Goal: Task Accomplishment & Management: Manage account settings

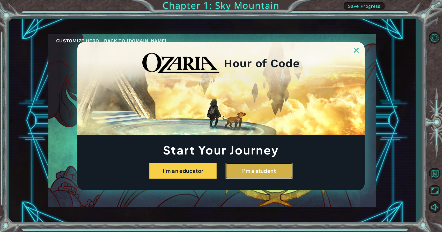
click at [251, 174] on button "I'm a student" at bounding box center [258, 171] width 67 height 16
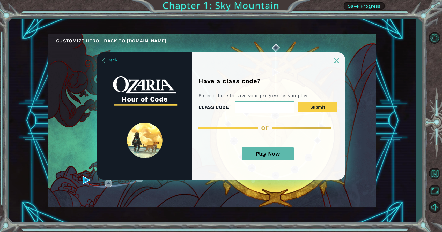
click at [272, 152] on button "Play Now" at bounding box center [268, 153] width 52 height 13
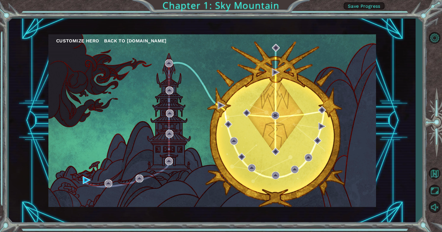
click at [122, 38] on span "Back to [DOMAIN_NAME]" at bounding box center [135, 40] width 62 height 5
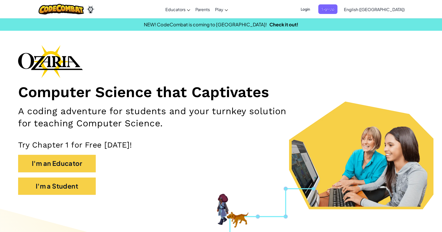
click at [313, 10] on span "Login" at bounding box center [306, 9] width 16 height 10
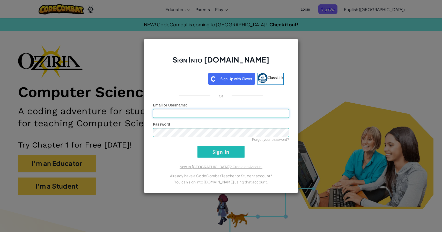
type input "billshih"
click at [237, 154] on input "Sign In" at bounding box center [220, 152] width 47 height 12
click at [232, 154] on input "Sign In" at bounding box center [220, 152] width 47 height 12
